Goal: Task Accomplishment & Management: Use online tool/utility

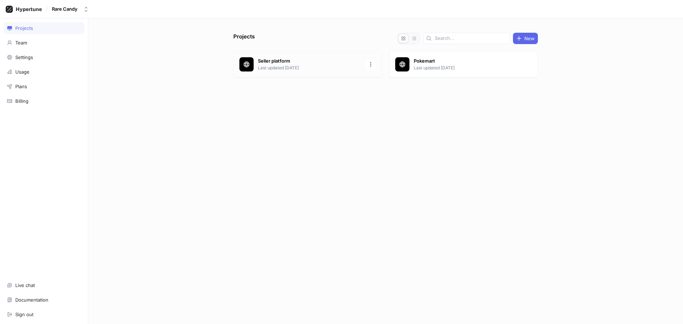
click at [327, 61] on p "Seller platform" at bounding box center [309, 61] width 103 height 7
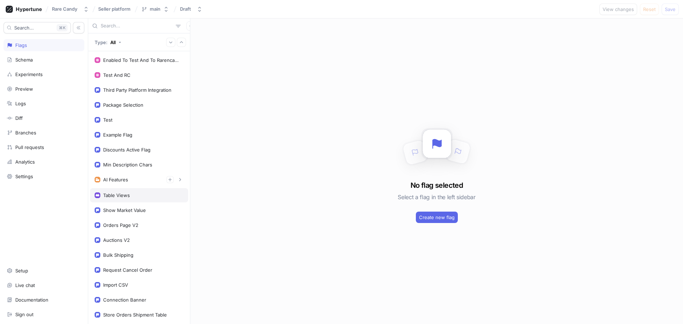
scroll to position [50, 0]
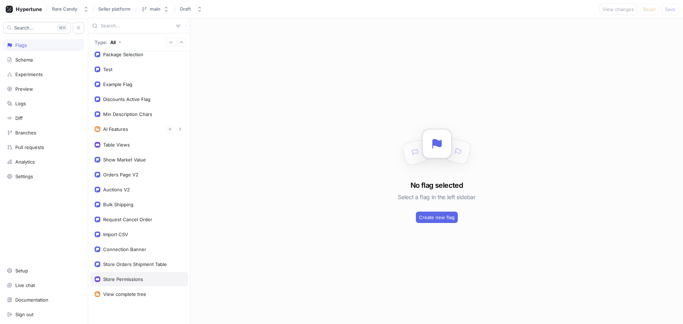
click at [129, 280] on div "Store Permissions" at bounding box center [123, 279] width 40 height 6
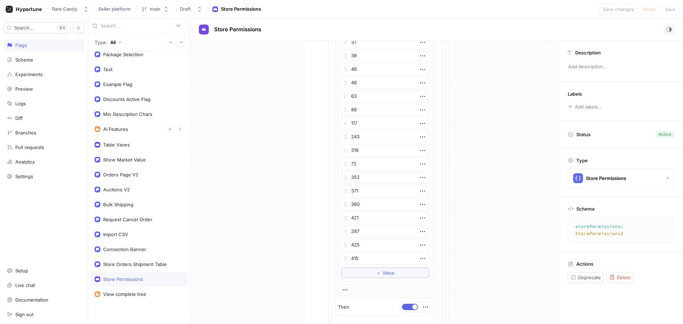
scroll to position [1111, 0]
click at [382, 275] on span "Value" at bounding box center [388, 272] width 12 height 4
type textarea "x"
type textarea "4"
type textarea "x"
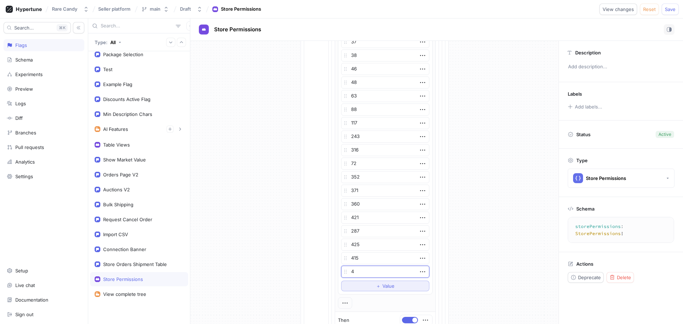
type textarea "40"
type textarea "x"
type textarea "406"
click at [667, 10] on span "Save" at bounding box center [670, 9] width 11 height 4
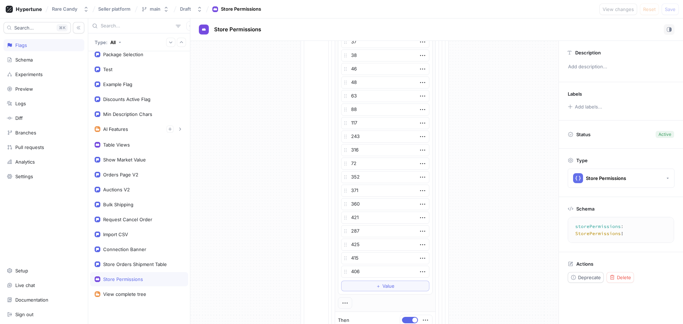
type textarea "x"
